Goal: Use online tool/utility: Utilize a website feature to perform a specific function

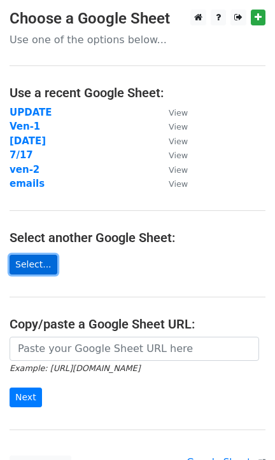
click at [35, 257] on link "Select..." at bounding box center [34, 265] width 48 height 20
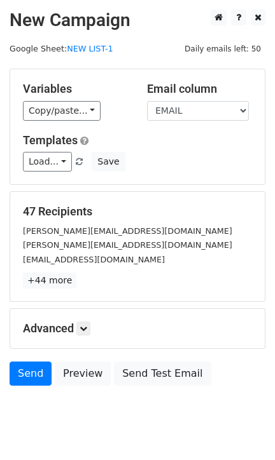
scroll to position [4, 0]
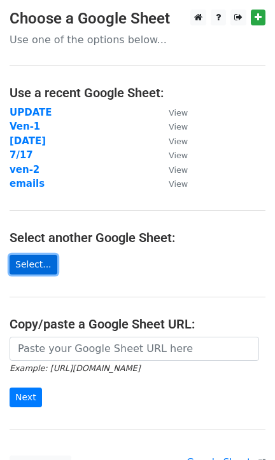
click at [37, 267] on link "Select..." at bounding box center [34, 265] width 48 height 20
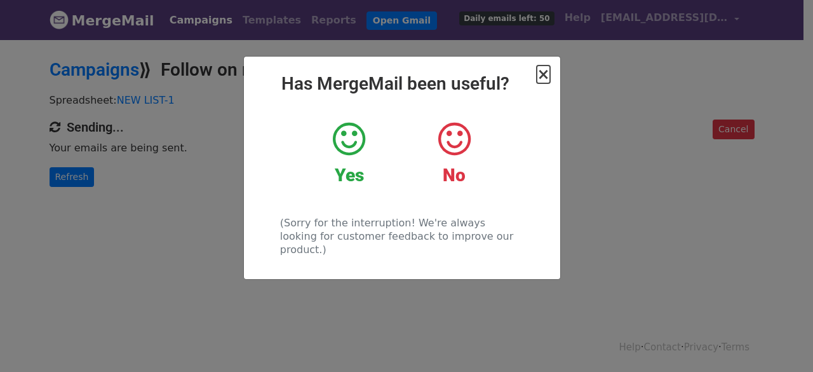
click at [545, 79] on span "×" at bounding box center [543, 74] width 13 height 18
